Goal: Task Accomplishment & Management: Use online tool/utility

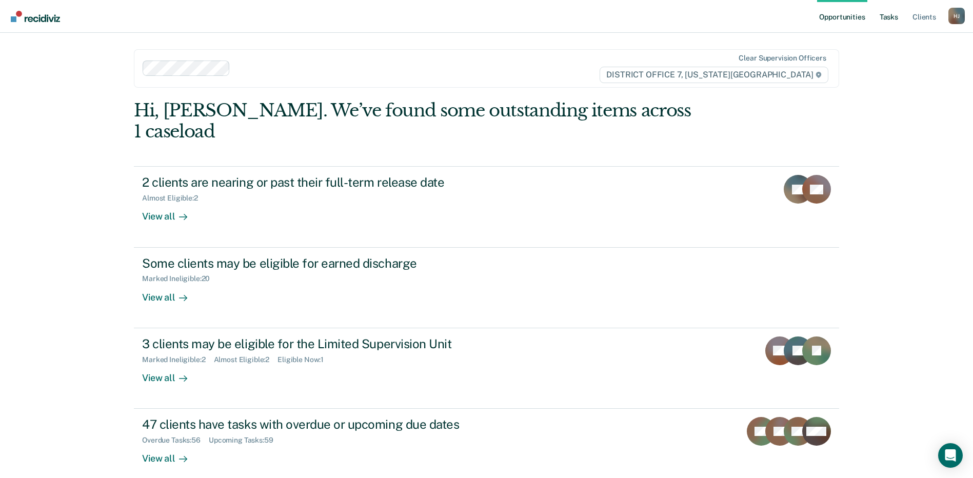
click at [892, 18] on link "Tasks" at bounding box center [889, 16] width 23 height 33
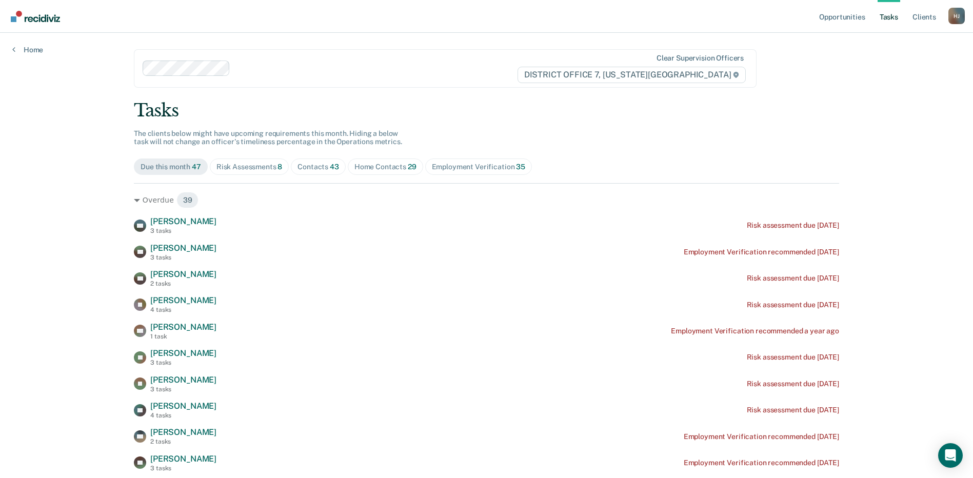
click at [374, 170] on div "Home Contacts 29" at bounding box center [385, 167] width 62 height 9
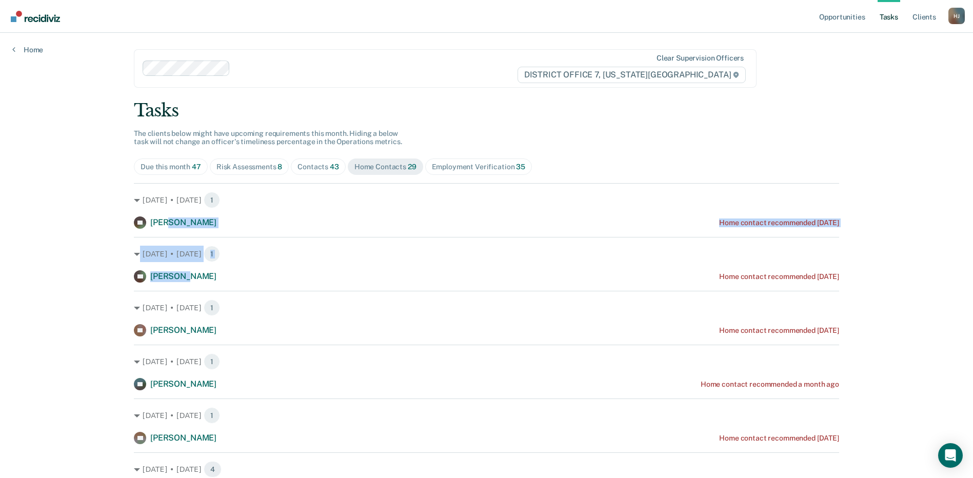
drag, startPoint x: 163, startPoint y: 214, endPoint x: 181, endPoint y: 267, distance: 55.1
drag, startPoint x: 181, startPoint y: 267, endPoint x: 87, endPoint y: 202, distance: 113.5
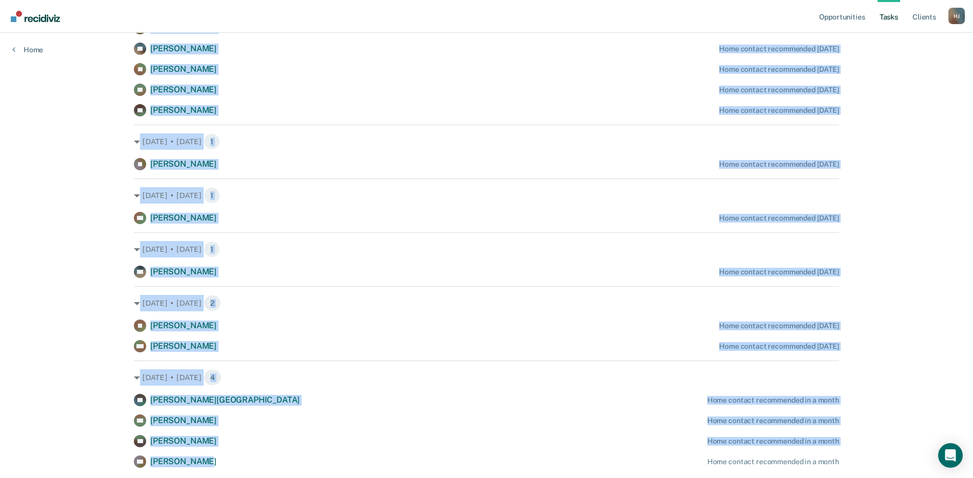
scroll to position [756, 0]
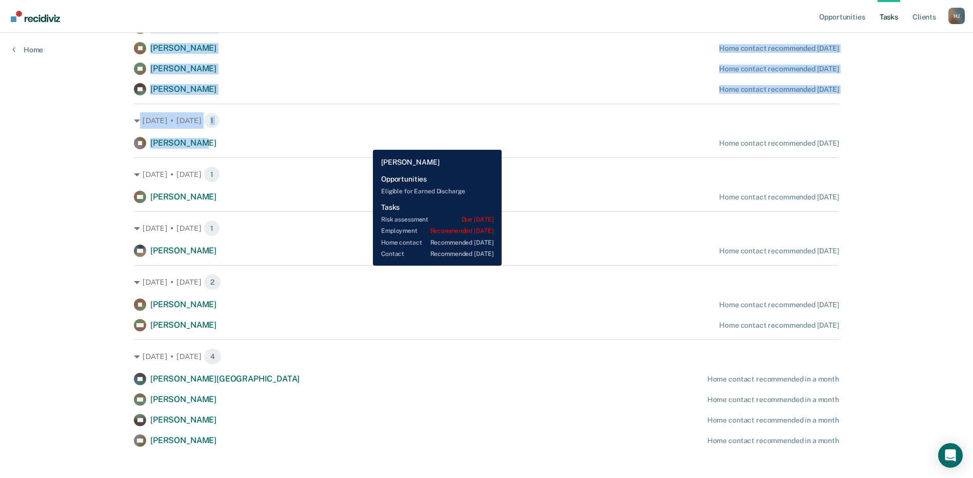
drag, startPoint x: 139, startPoint y: 209, endPoint x: 365, endPoint y: 142, distance: 235.9
drag, startPoint x: 365, startPoint y: 142, endPoint x: 314, endPoint y: 128, distance: 52.8
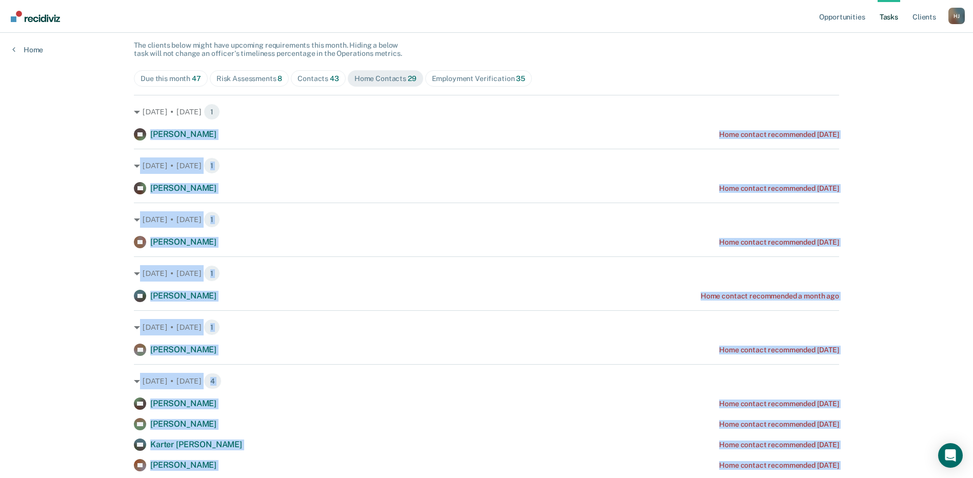
scroll to position [141, 0]
